Goal: Transaction & Acquisition: Download file/media

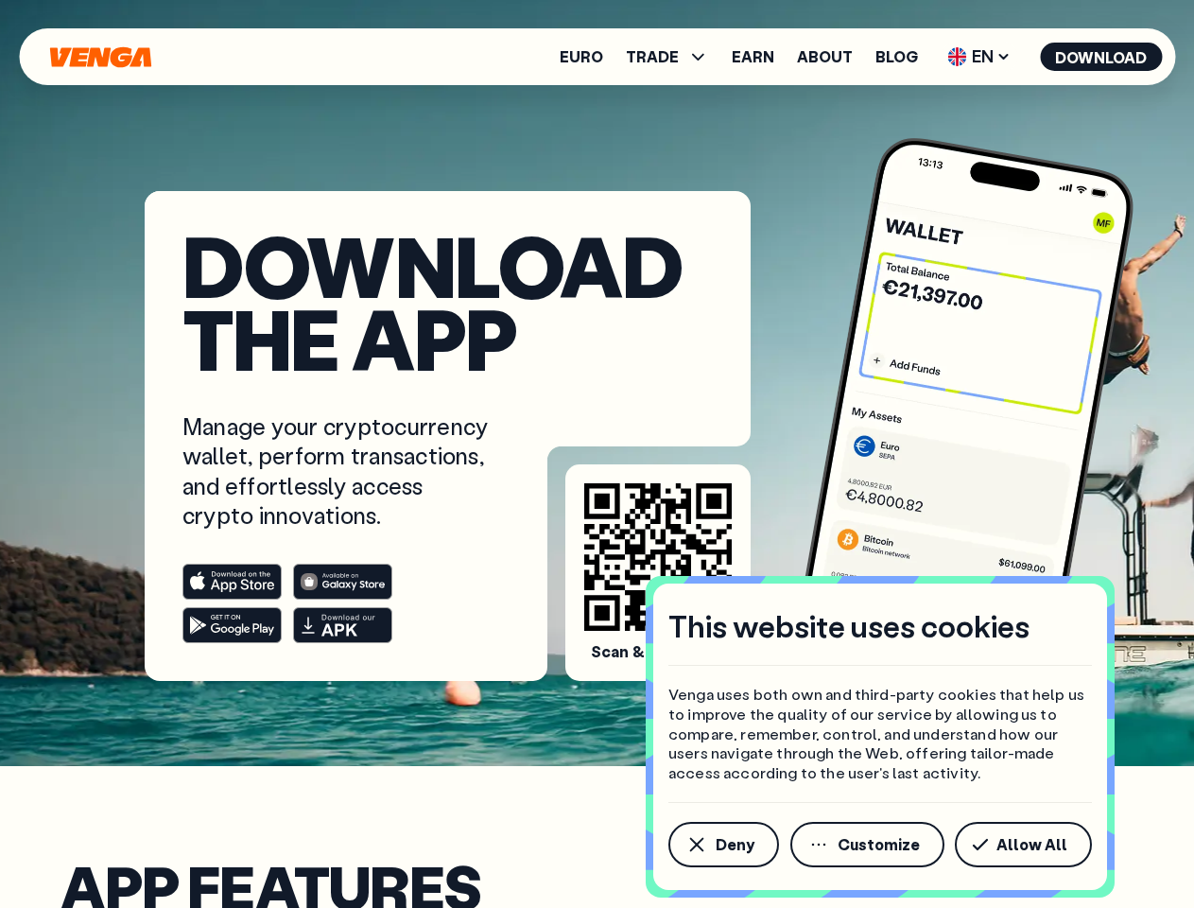
click at [597, 454] on div "Manage your cryptocurrency wallet, perform transactions, and effortlessly acces…" at bounding box center [448, 527] width 531 height 232
click at [723, 845] on span "Deny" at bounding box center [735, 844] width 39 height 15
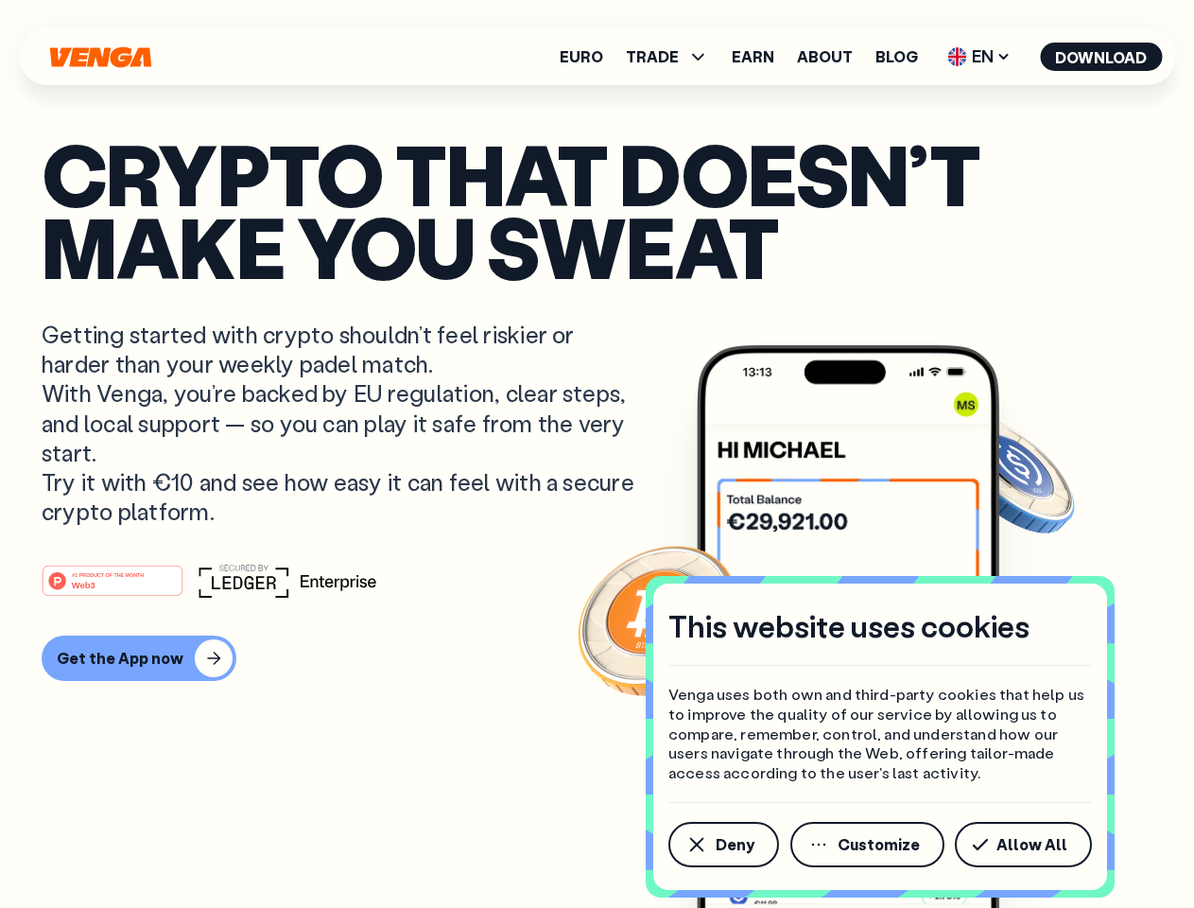
click at [597, 454] on p "Getting started with crypto shouldn’t feel riskier or harder than your weekly p…" at bounding box center [341, 423] width 598 height 206
click at [723, 845] on span "Deny" at bounding box center [735, 844] width 39 height 15
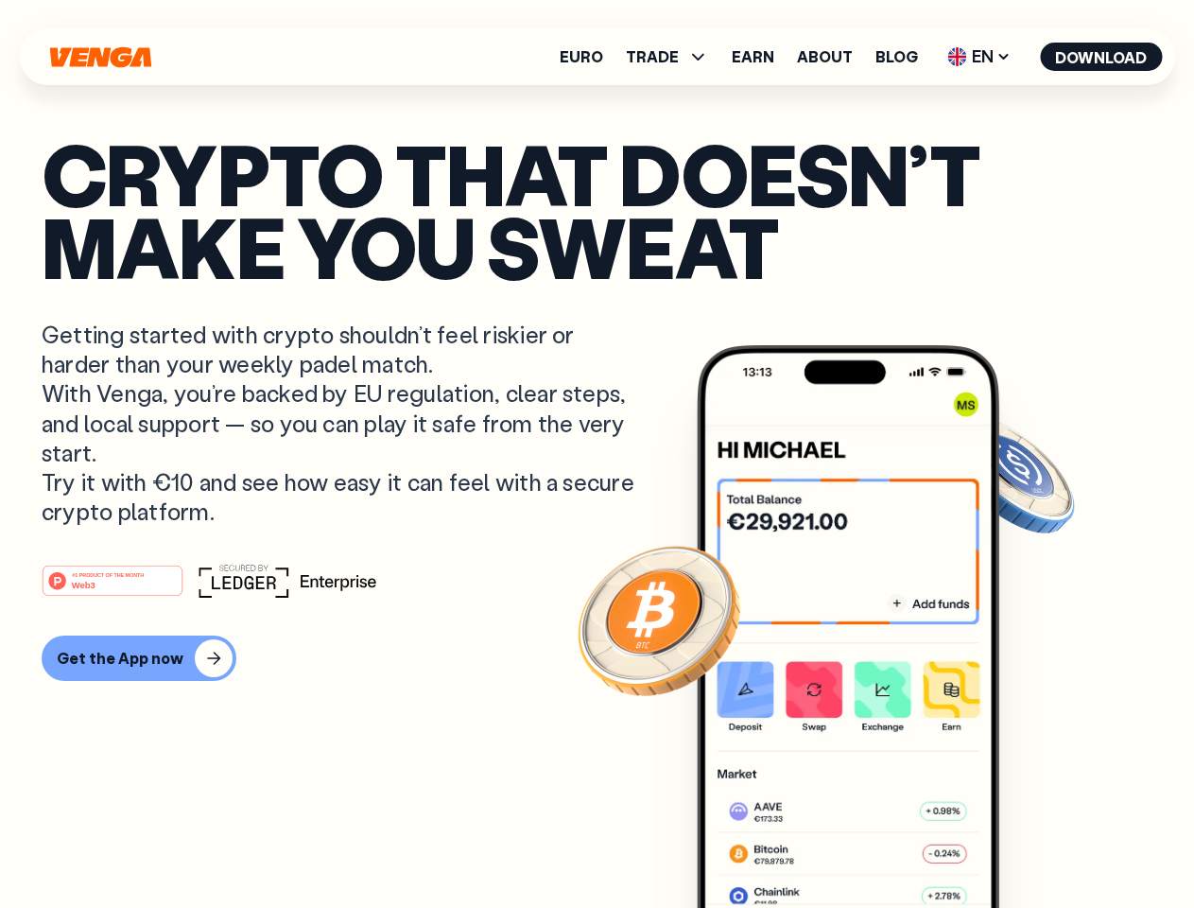
click at [869, 845] on img at bounding box center [848, 662] width 303 height 634
click at [1027, 845] on article "Crypto that doesn’t make you sweat Getting started with crypto shouldn’t feel r…" at bounding box center [597, 491] width 1111 height 709
click at [673, 57] on span "TRADE" at bounding box center [652, 56] width 53 height 15
click at [980, 57] on span "EN" at bounding box center [979, 57] width 77 height 30
click at [1102, 57] on button "Download" at bounding box center [1101, 57] width 122 height 28
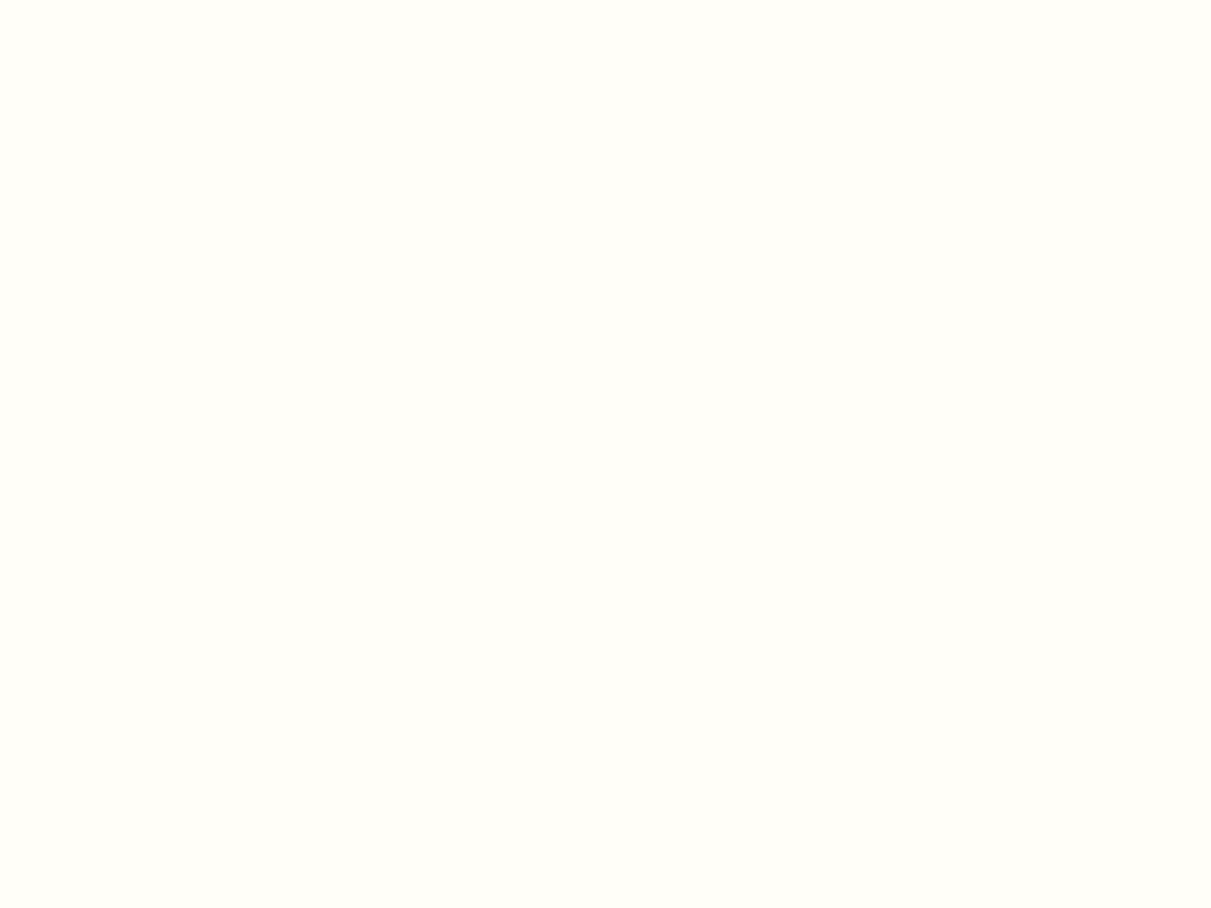
click at [136, 0] on html "This website uses cookies Venga uses both own and third-party cookies that help…" at bounding box center [605, 0] width 1211 height 0
click at [115, 0] on html "This website uses cookies Venga uses both own and third-party cookies that help…" at bounding box center [605, 0] width 1211 height 0
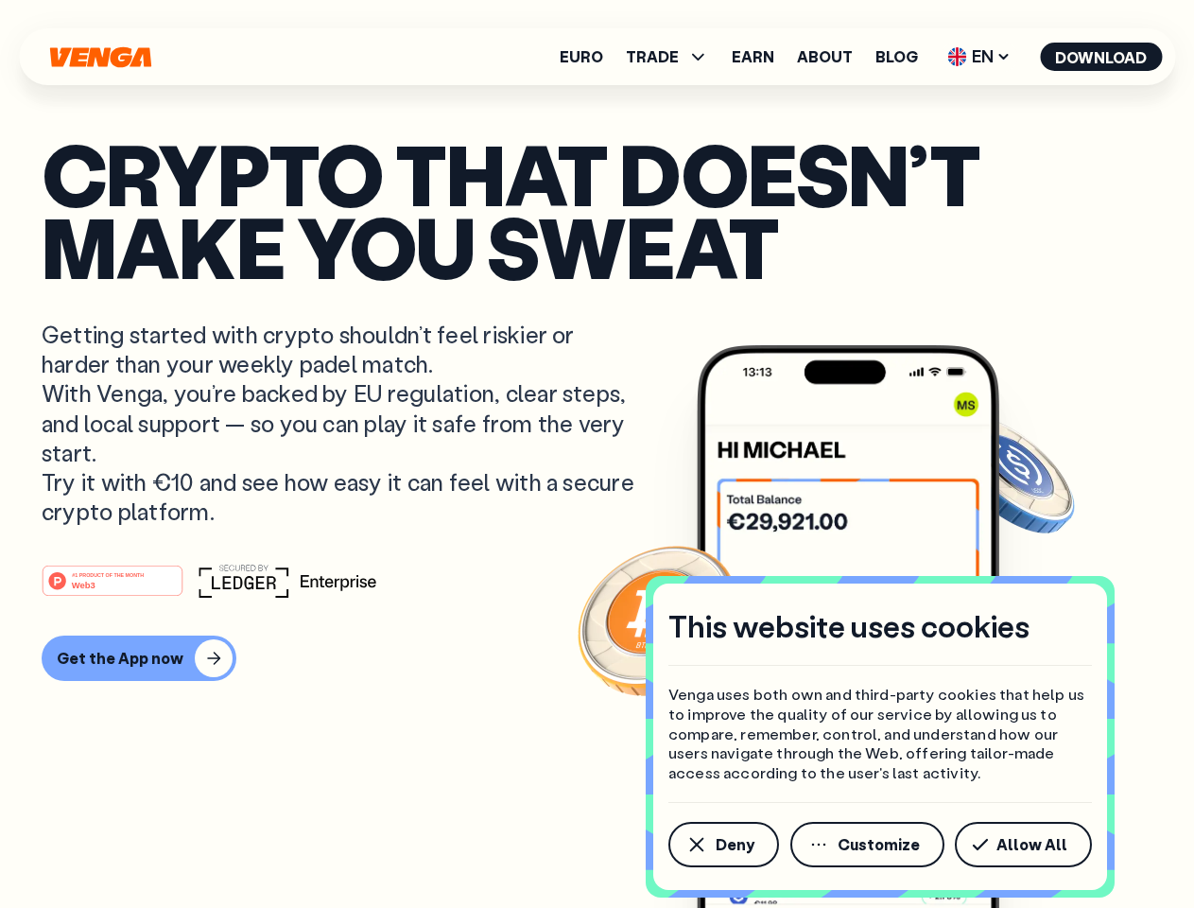
click at [597, 454] on p "Getting started with crypto shouldn’t feel riskier or harder than your weekly p…" at bounding box center [341, 423] width 598 height 206
click at [723, 845] on span "Deny" at bounding box center [735, 844] width 39 height 15
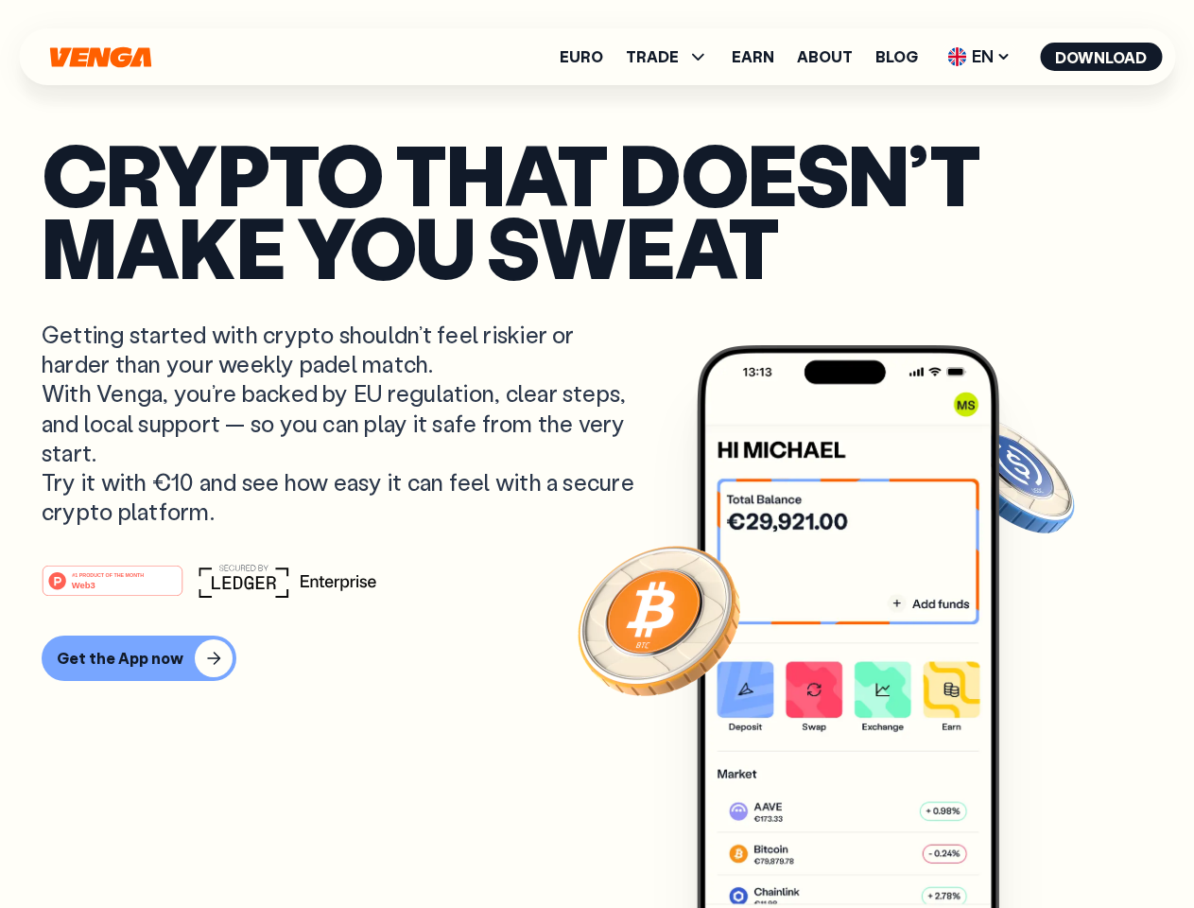
click at [869, 845] on img at bounding box center [848, 662] width 303 height 634
click at [1027, 845] on article "Crypto that doesn’t make you sweat Getting started with crypto shouldn’t feel r…" at bounding box center [597, 491] width 1111 height 709
click at [673, 57] on span "TRADE" at bounding box center [652, 56] width 53 height 15
click at [980, 57] on span "EN" at bounding box center [979, 57] width 77 height 30
click at [1102, 57] on button "Download" at bounding box center [1101, 57] width 122 height 28
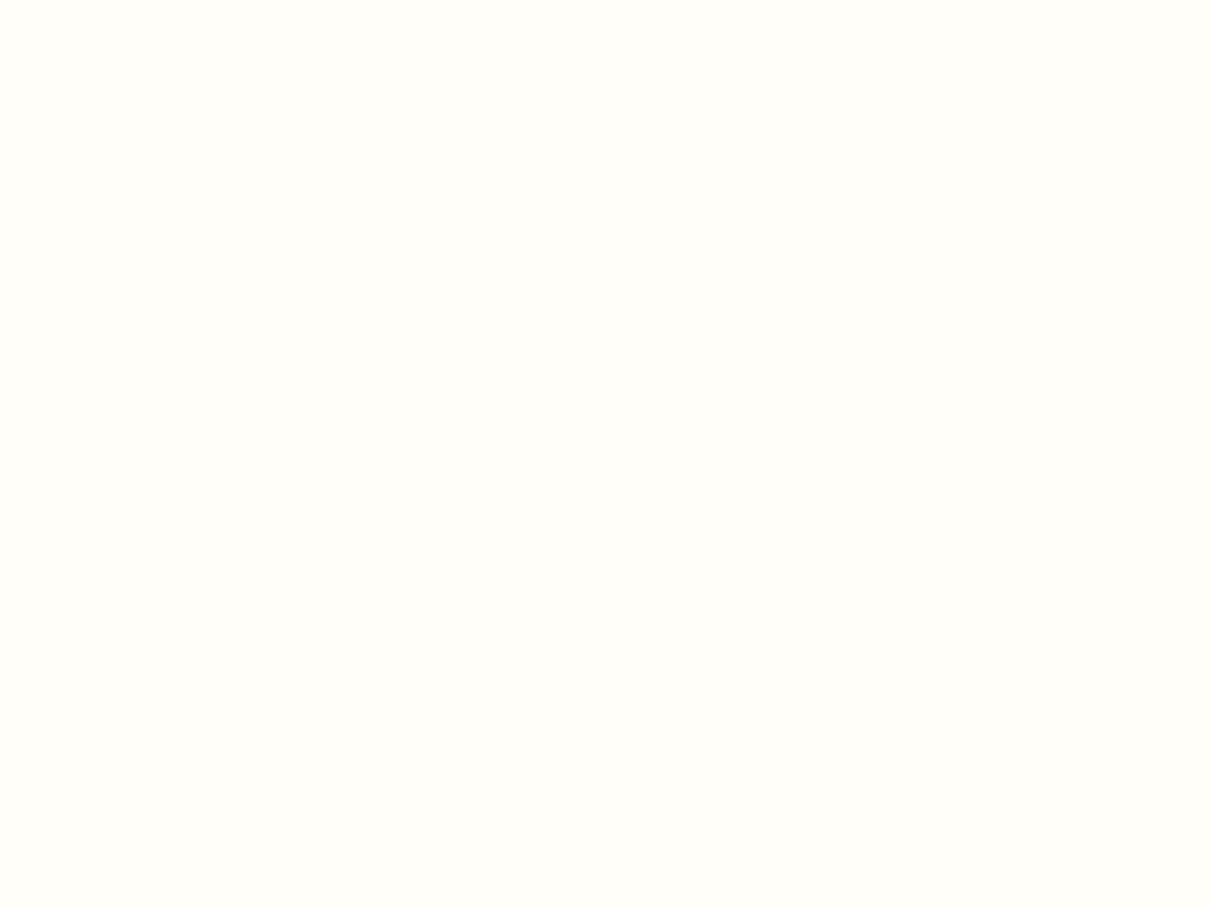
click at [136, 0] on html "This website uses cookies Venga uses both own and third-party cookies that help…" at bounding box center [605, 0] width 1211 height 0
click at [115, 0] on html "This website uses cookies Venga uses both own and third-party cookies that help…" at bounding box center [605, 0] width 1211 height 0
